Goal: Information Seeking & Learning: Check status

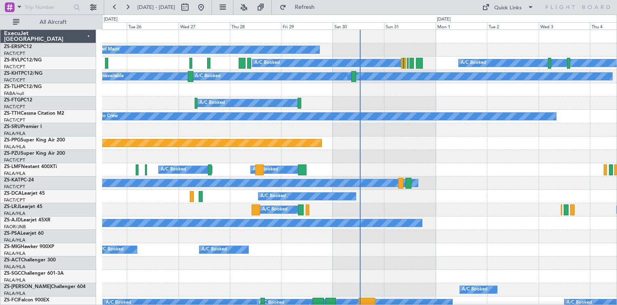
click at [337, 252] on div "A/C Booked A/C Booked A/C Booked" at bounding box center [359, 249] width 514 height 13
click at [19, 6] on span at bounding box center [20, 7] width 10 height 10
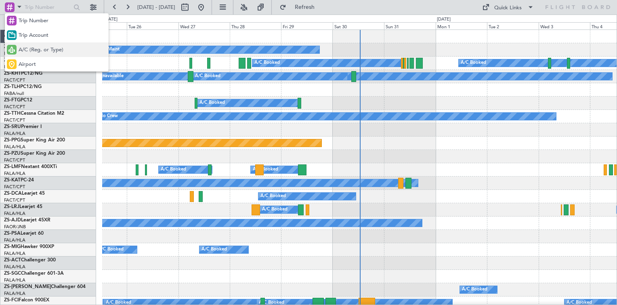
click at [33, 46] on span "A/C (Reg. or Type)" at bounding box center [41, 50] width 45 height 8
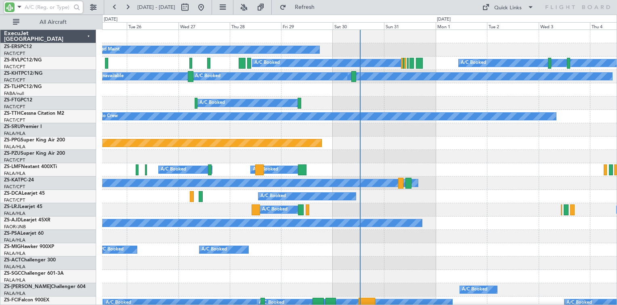
click at [50, 5] on input "text" at bounding box center [48, 7] width 46 height 12
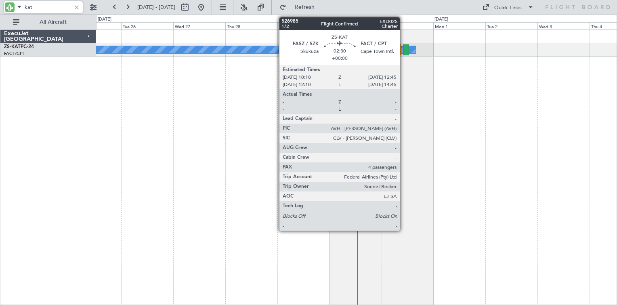
click at [403, 50] on div at bounding box center [406, 49] width 6 height 11
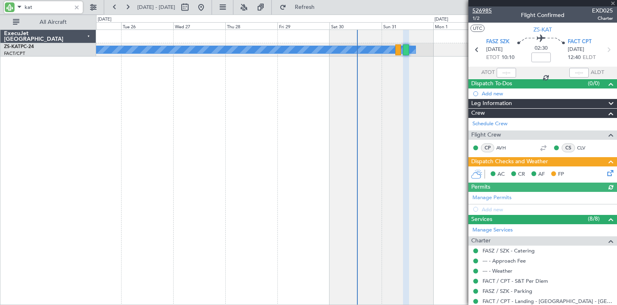
type input "kat"
click at [482, 11] on span "526985" at bounding box center [481, 10] width 19 height 8
